Goal: Browse casually: Explore the website without a specific task or goal

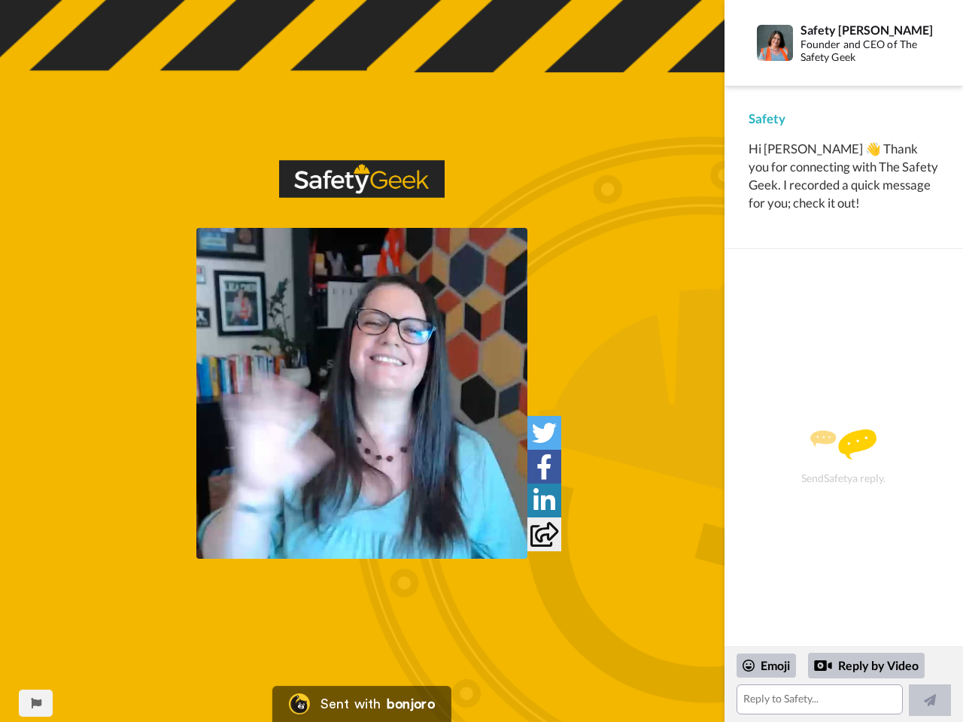
click at [362, 193] on img at bounding box center [362, 179] width 166 height 38
click at [362, 394] on img at bounding box center [361, 393] width 331 height 331
click at [544, 433] on icon at bounding box center [544, 433] width 25 height 25
click at [544, 467] on icon at bounding box center [545, 467] width 16 height 25
click at [544, 500] on icon at bounding box center [545, 500] width 22 height 25
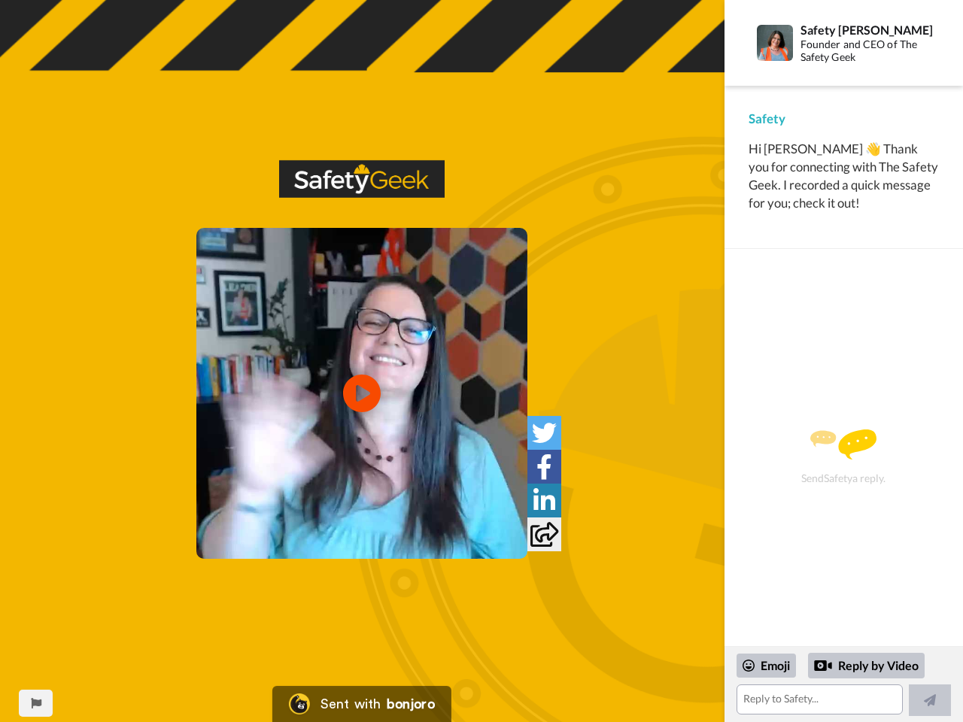
click at [544, 534] on icon at bounding box center [545, 534] width 28 height 25
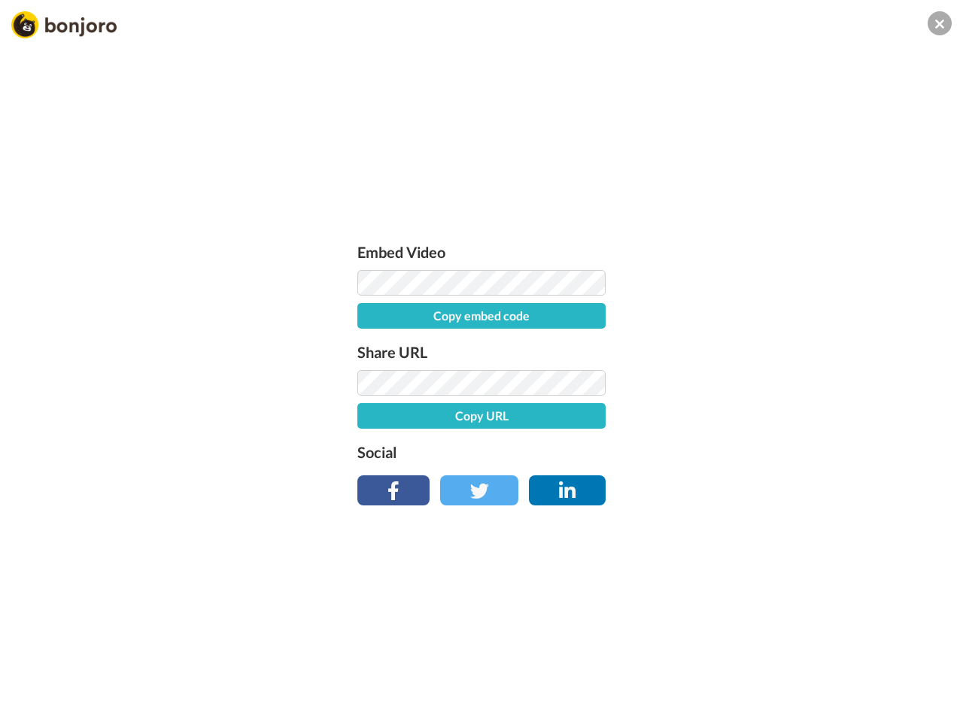
click at [35, 704] on div "Embed Video Copy embed code Share URL Copy URL Social" at bounding box center [481, 442] width 963 height 722
click at [844, 685] on div "Embed Video Copy embed code Share URL Copy URL Social" at bounding box center [481, 442] width 963 height 722
click at [767, 666] on div "Embed Video Copy embed code Share URL Copy URL Social" at bounding box center [481, 442] width 963 height 722
click at [867, 666] on div "Embed Video Copy embed code Share URL Copy URL Social" at bounding box center [481, 442] width 963 height 722
